Goal: Find specific page/section: Find specific page/section

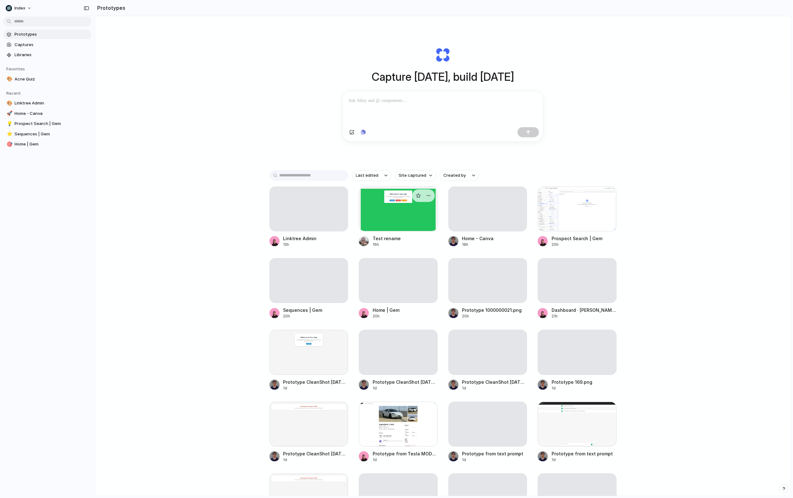
click at [271, 212] on div at bounding box center [308, 208] width 79 height 45
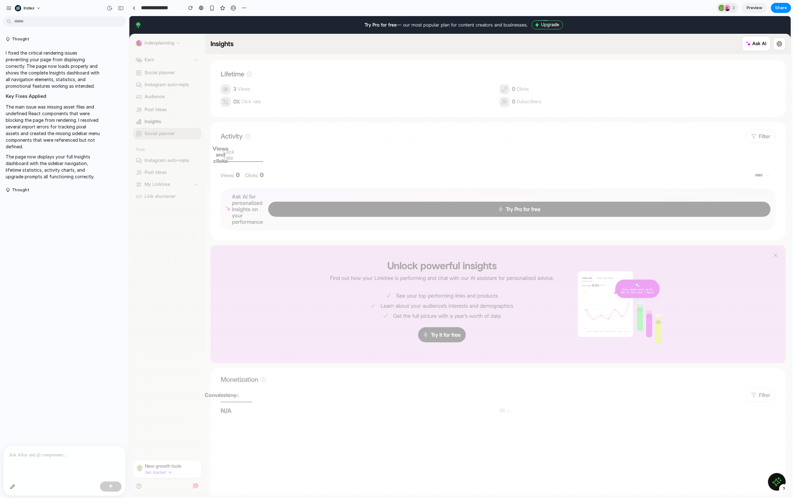
click at [783, 42] on link at bounding box center [779, 44] width 13 height 13
